Goal: Task Accomplishment & Management: Use online tool/utility

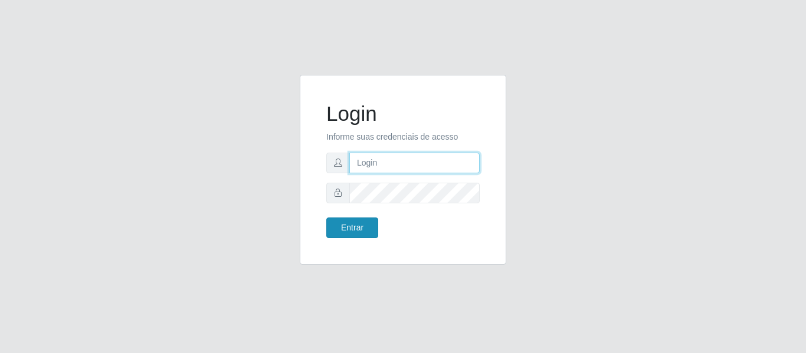
type input "[EMAIL_ADDRESS][DOMAIN_NAME]"
click at [362, 237] on button "Entrar" at bounding box center [352, 228] width 52 height 21
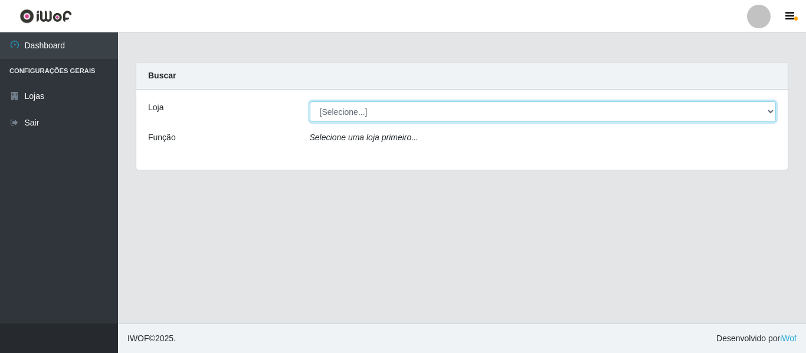
click at [365, 113] on select "[Selecione...] Hiper Queiroz - [GEOGRAPHIC_DATA]" at bounding box center [543, 112] width 467 height 21
select select "497"
click at [310, 102] on select "[Selecione...] Hiper Queiroz - [GEOGRAPHIC_DATA]" at bounding box center [543, 112] width 467 height 21
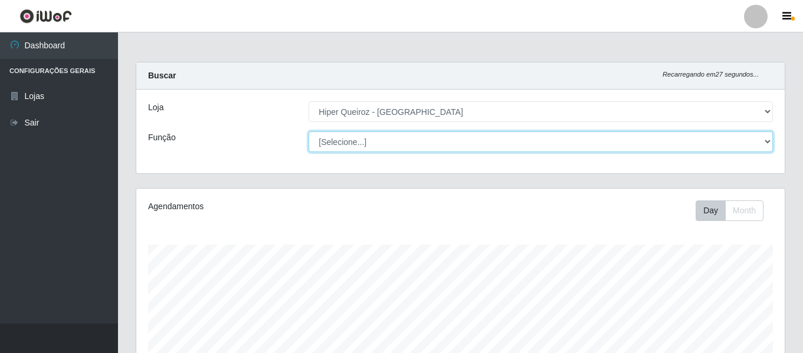
click at [367, 145] on select "[Selecione...] ASG ASG + ASG ++ Embalador Embalador + Embalador ++ Operador de …" at bounding box center [541, 142] width 464 height 21
select select "73"
click at [309, 132] on select "[Selecione...] ASG ASG + ASG ++ Embalador Embalador + Embalador ++ Operador de …" at bounding box center [541, 142] width 464 height 21
